Goal: Information Seeking & Learning: Learn about a topic

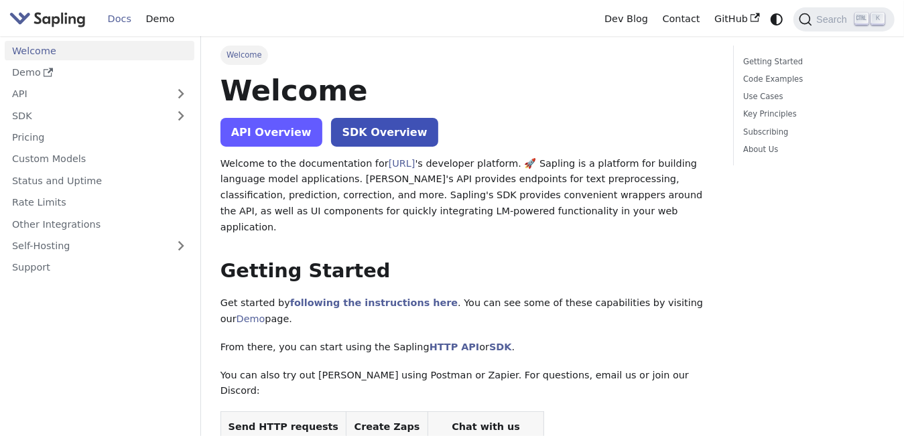
click at [298, 136] on link "API Overview" at bounding box center [272, 132] width 102 height 29
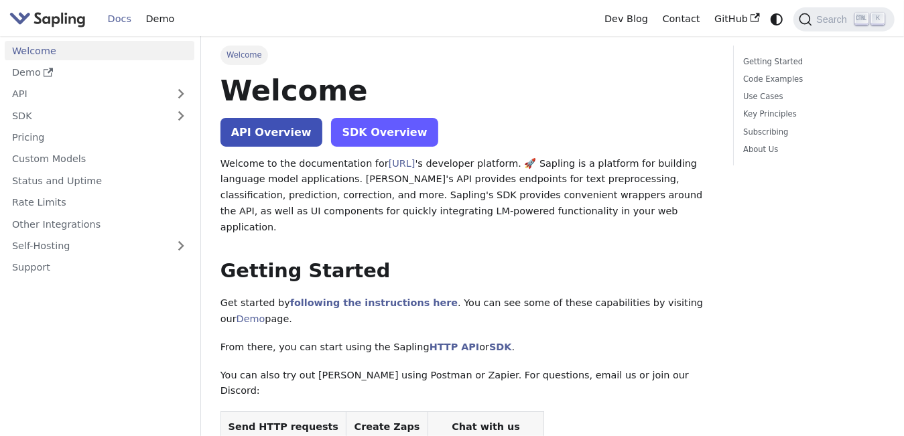
click at [378, 139] on link "SDK Overview" at bounding box center [384, 132] width 107 height 29
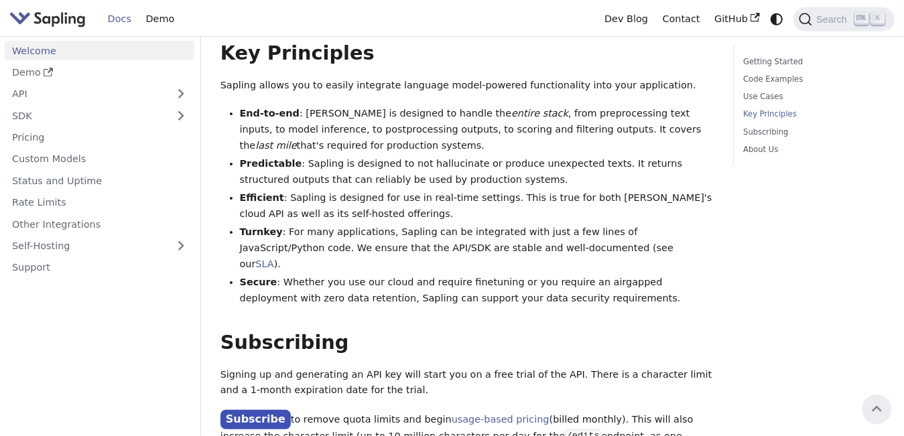
scroll to position [883, 0]
